Goal: Information Seeking & Learning: Learn about a topic

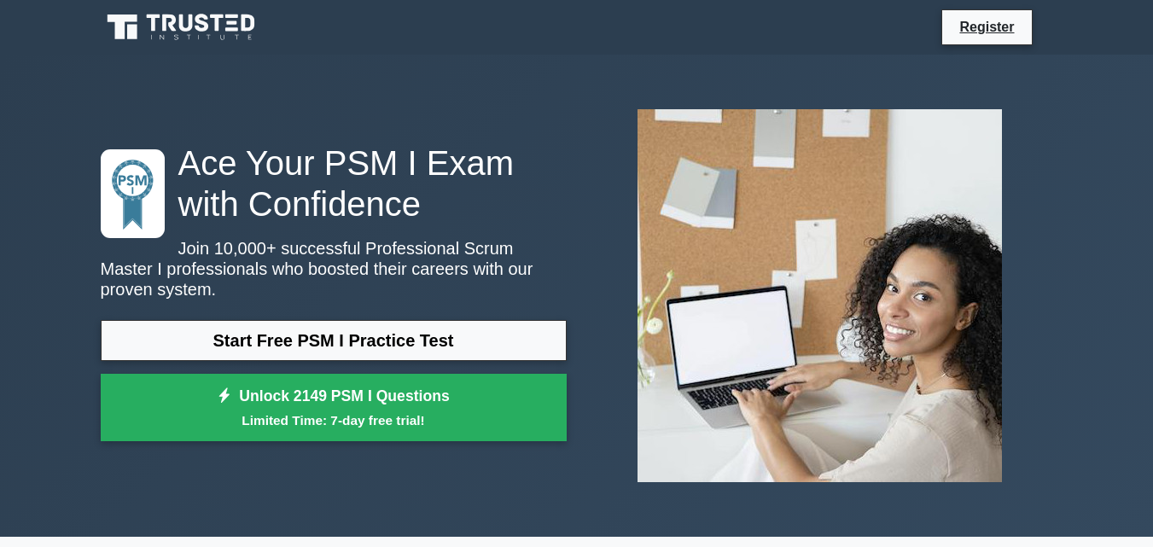
click at [440, 337] on link "Start Free PSM I Practice Test" at bounding box center [334, 340] width 466 height 41
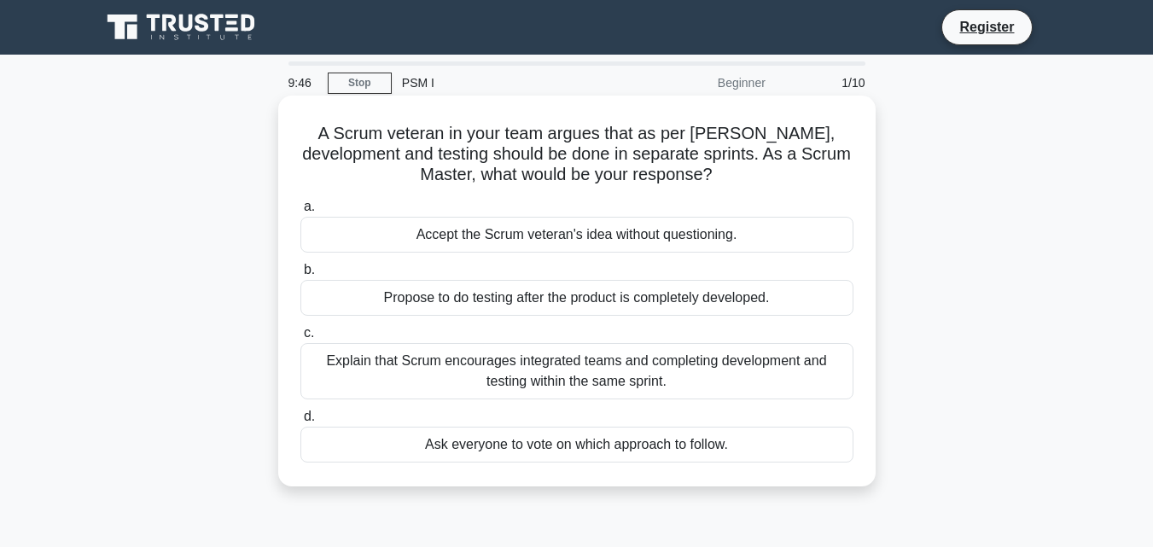
click at [695, 375] on div "Explain that Scrum encourages integrated teams and completing development and t…" at bounding box center [576, 371] width 553 height 56
click at [300, 339] on input "c. Explain that Scrum encourages integrated teams and completing development an…" at bounding box center [300, 333] width 0 height 11
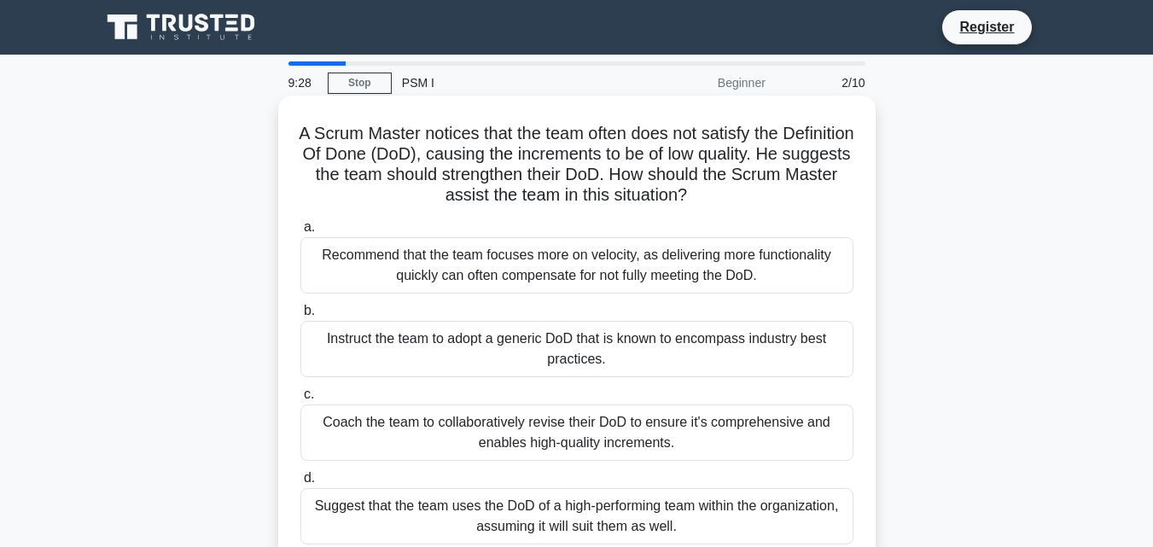
click at [553, 275] on div "Recommend that the team focuses more on velocity, as delivering more functional…" at bounding box center [576, 265] width 553 height 56
click at [300, 233] on input "a. Recommend that the team focuses more on velocity, as delivering more functio…" at bounding box center [300, 227] width 0 height 11
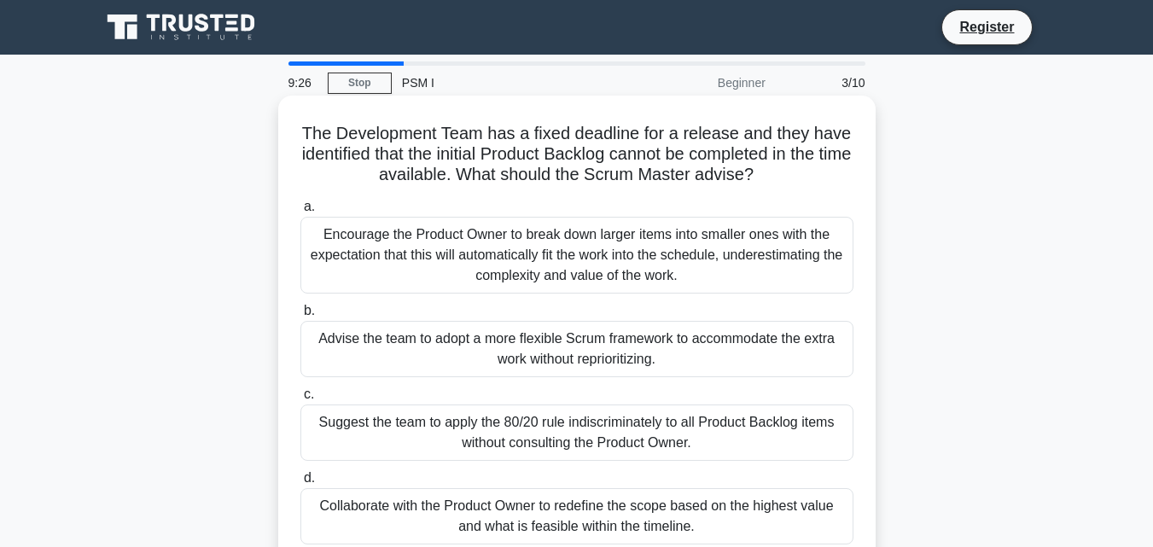
click at [515, 352] on div "Advise the team to adopt a more flexible Scrum framework to accommodate the ext…" at bounding box center [576, 349] width 553 height 56
click at [300, 317] on input "b. Advise the team to adopt a more flexible Scrum framework to accommodate the …" at bounding box center [300, 311] width 0 height 11
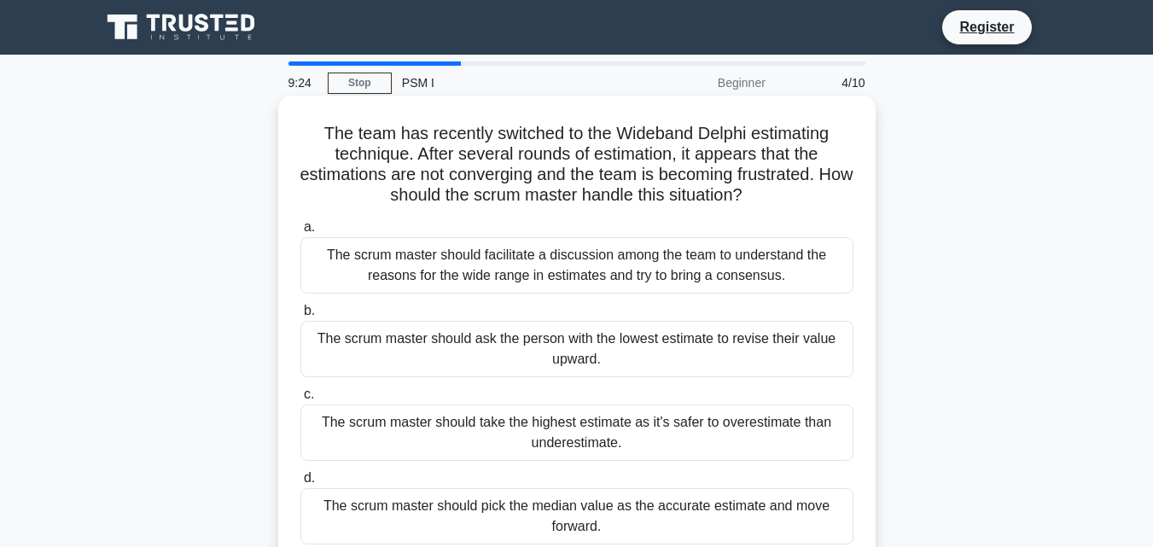
click at [517, 263] on div "The scrum master should facilitate a discussion among the team to understand th…" at bounding box center [576, 265] width 553 height 56
click at [300, 233] on input "a. The scrum master should facilitate a discussion among the team to understand…" at bounding box center [300, 227] width 0 height 11
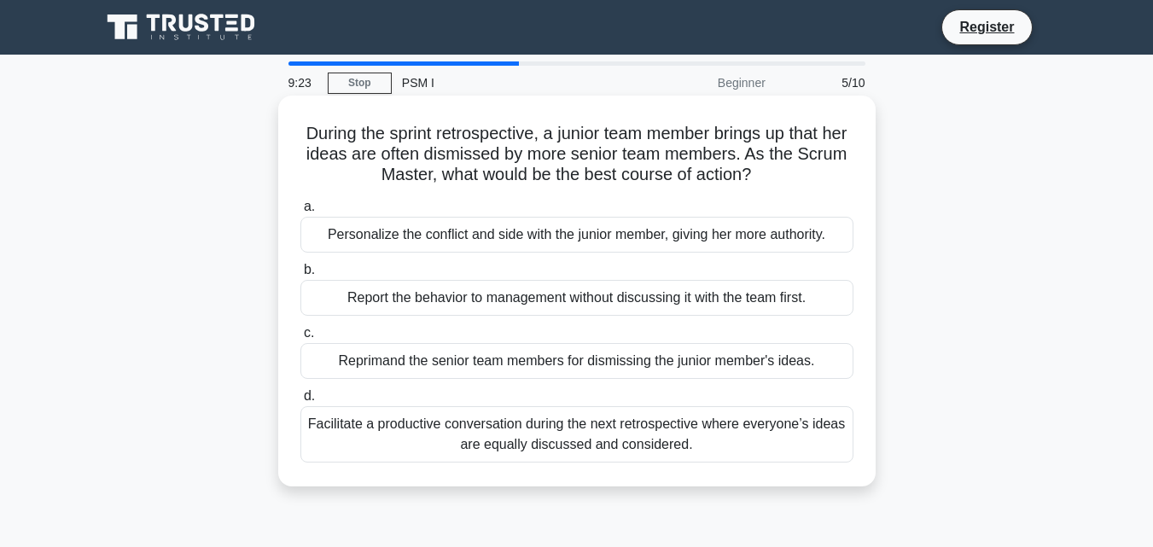
click at [492, 305] on div "Report the behavior to management without discussing it with the team first." at bounding box center [576, 298] width 553 height 36
click at [300, 276] on input "b. Report the behavior to management without discussing it with the team first." at bounding box center [300, 270] width 0 height 11
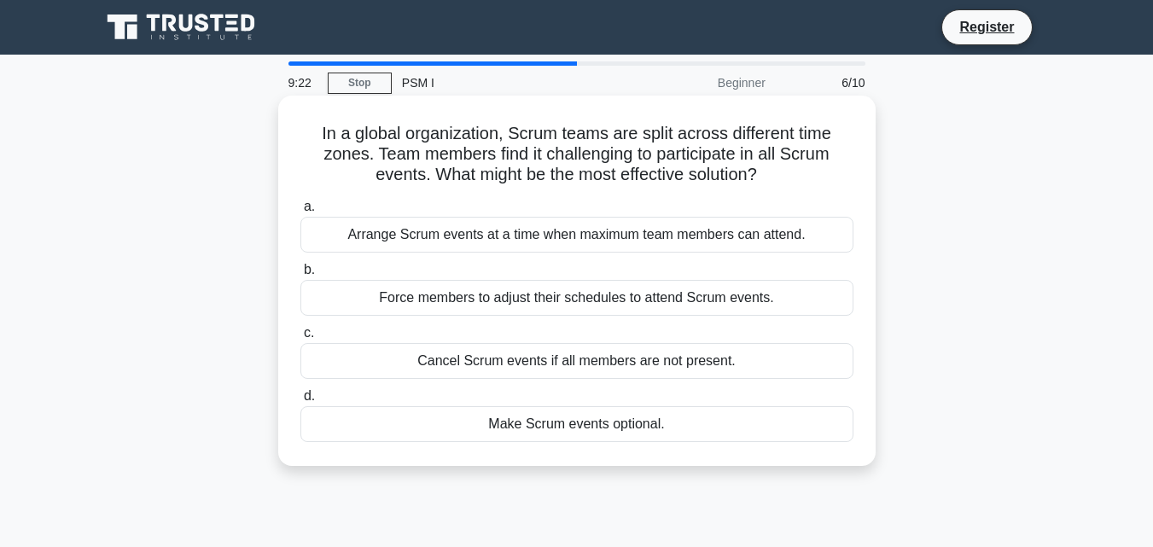
click at [562, 222] on div "Arrange Scrum events at a time when maximum team members can attend." at bounding box center [576, 235] width 553 height 36
click at [300, 212] on input "a. Arrange Scrum events at a time when maximum team members can attend." at bounding box center [300, 206] width 0 height 11
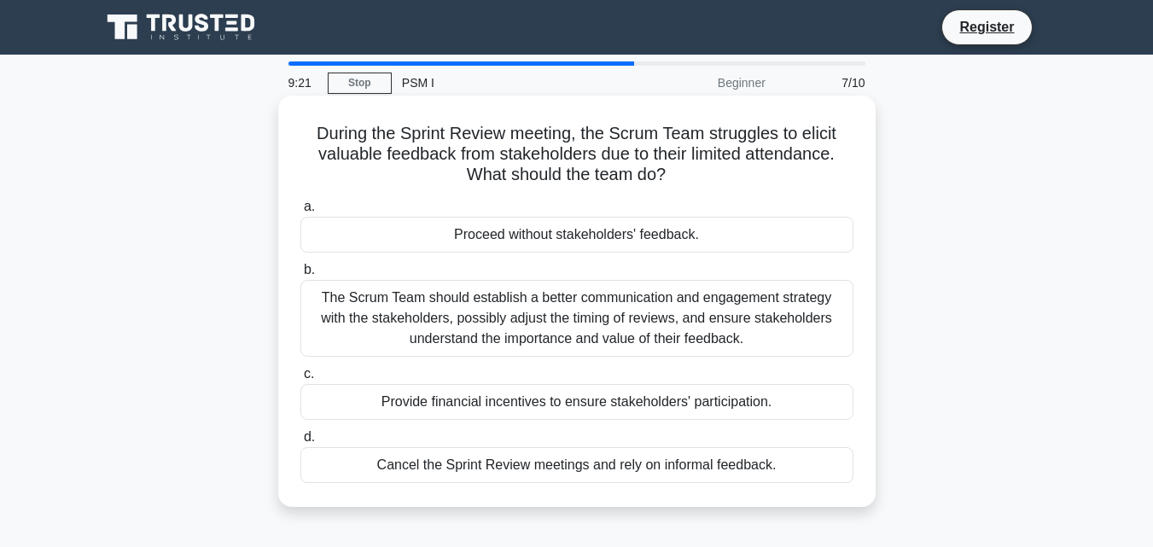
click at [535, 329] on div "The Scrum Team should establish a better communication and engagement strategy …" at bounding box center [576, 318] width 553 height 77
click at [300, 276] on input "b. The Scrum Team should establish a better communication and engagement strate…" at bounding box center [300, 270] width 0 height 11
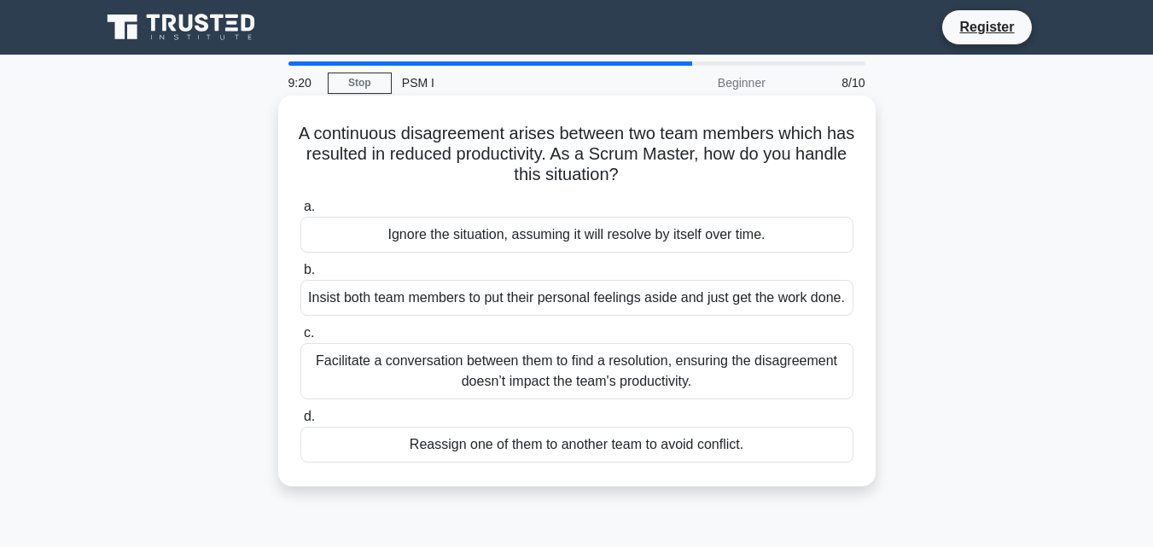
click at [576, 248] on div "Ignore the situation, assuming it will resolve by itself over time." at bounding box center [576, 235] width 553 height 36
click at [300, 212] on input "a. Ignore the situation, assuming it will resolve by itself over time." at bounding box center [300, 206] width 0 height 11
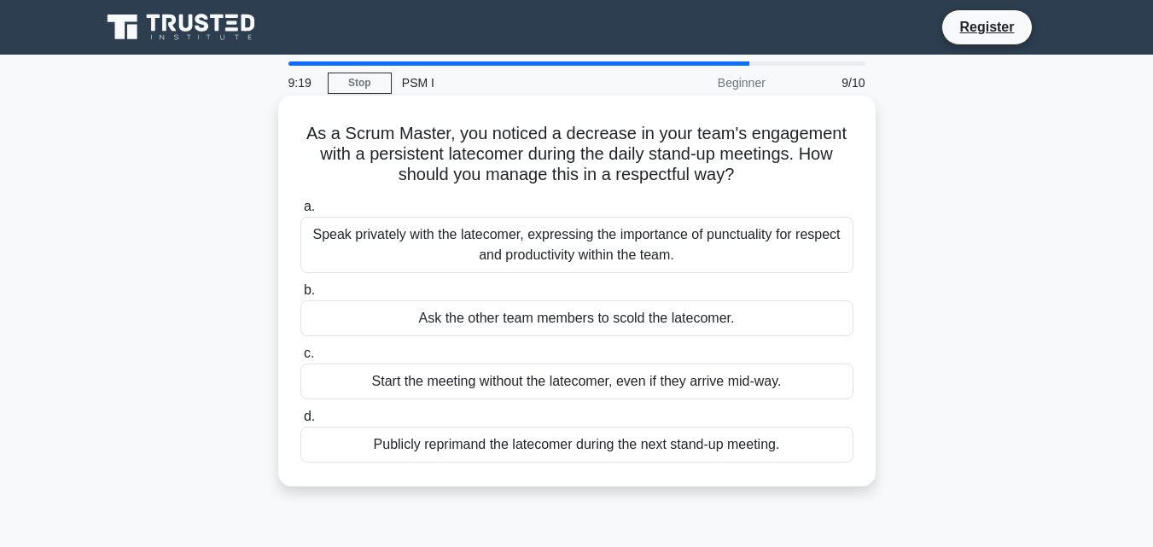
click at [561, 371] on div "Start the meeting without the latecomer, even if they arrive mid-way." at bounding box center [576, 382] width 553 height 36
click at [300, 359] on input "c. Start the meeting without the latecomer, even if they arrive mid-way." at bounding box center [300, 353] width 0 height 11
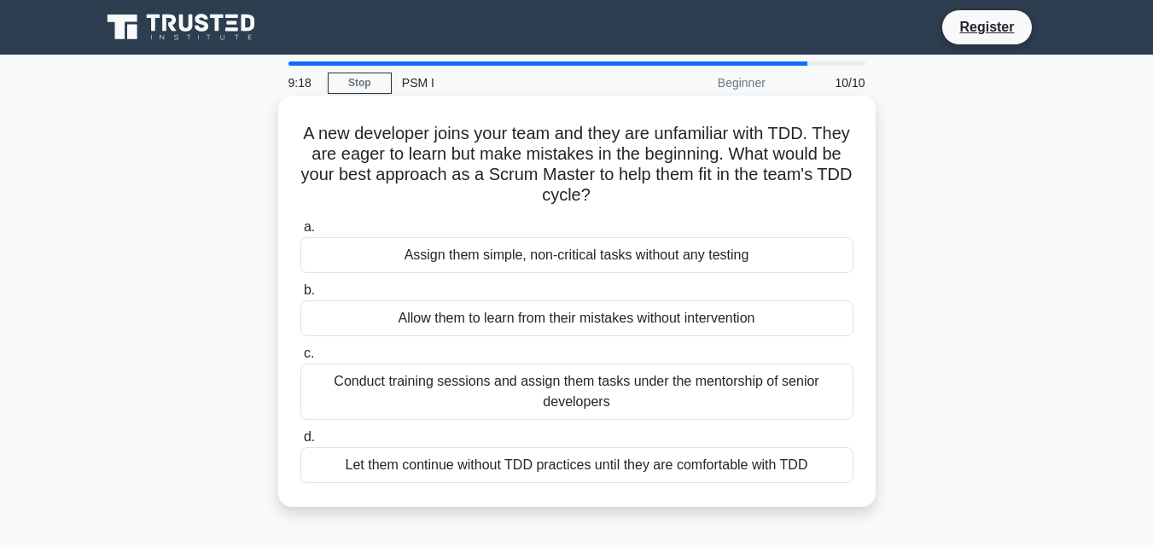
click at [608, 244] on div "Assign them simple, non-critical tasks without any testing" at bounding box center [576, 255] width 553 height 36
click at [300, 233] on input "a. Assign them simple, non-critical tasks without any testing" at bounding box center [300, 227] width 0 height 11
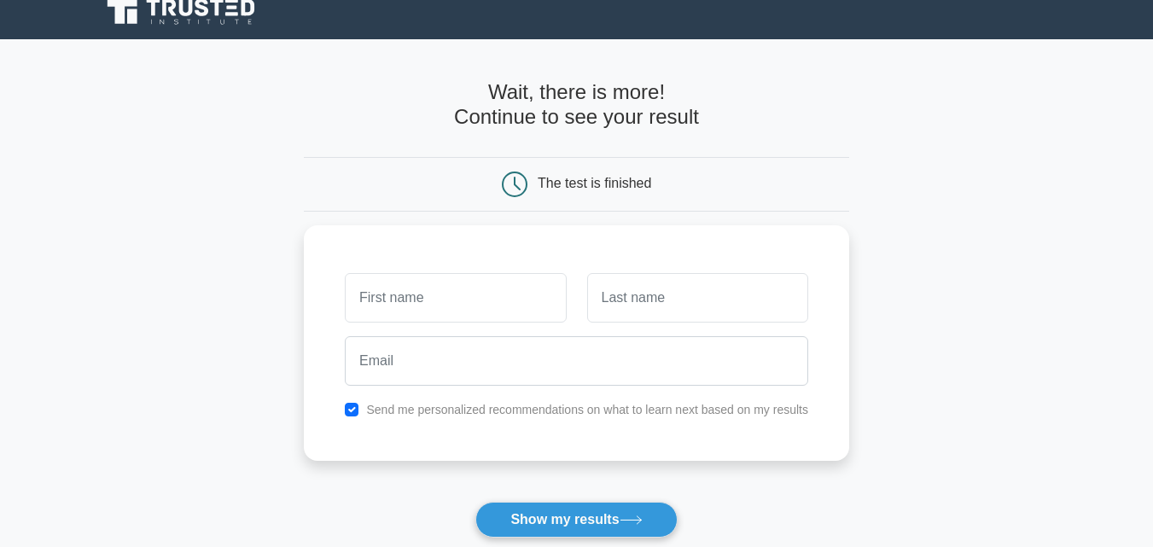
scroll to position [37, 0]
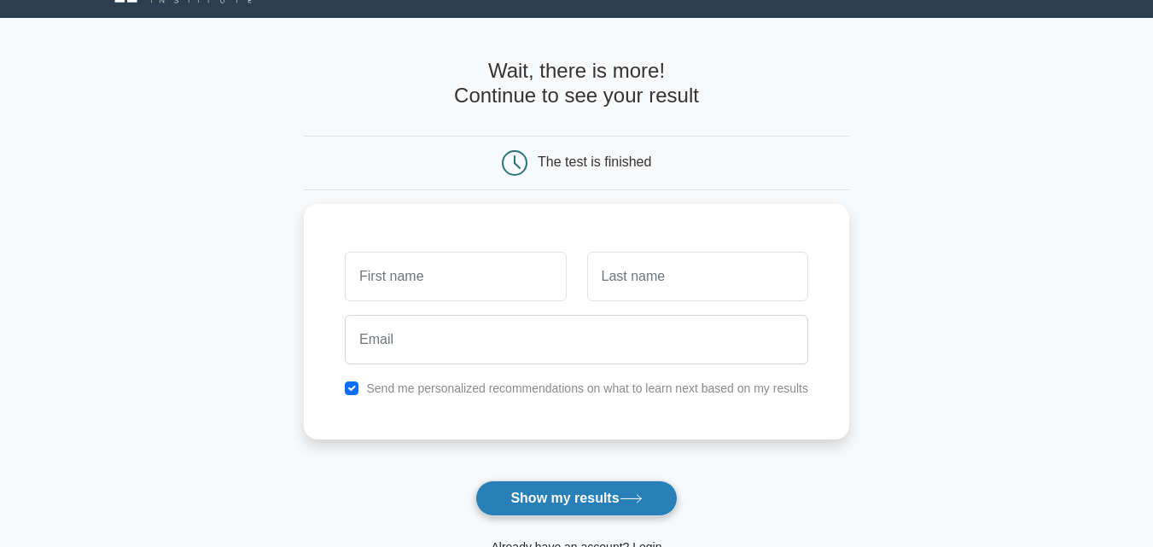
click at [596, 501] on button "Show my results" at bounding box center [575, 498] width 201 height 36
